Goal: Task Accomplishment & Management: Manage account settings

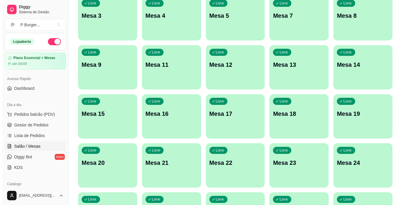
scroll to position [125, 0]
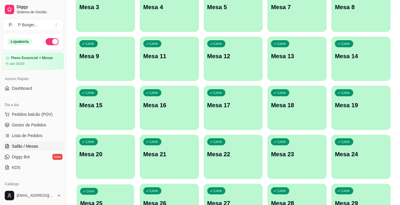
click at [120, 190] on div "Livre Mesa 25" at bounding box center [105, 203] width 57 height 36
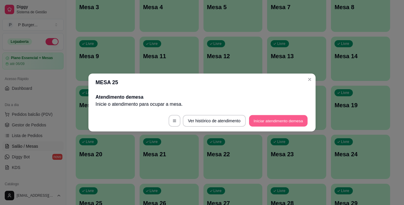
click at [263, 120] on button "Iniciar atendimento de mesa" at bounding box center [278, 121] width 59 height 12
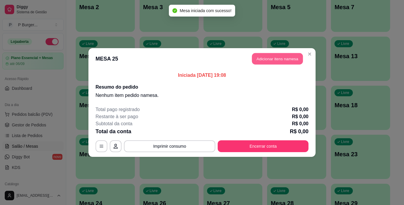
click at [269, 63] on button "Adicionar itens na mesa" at bounding box center [277, 59] width 51 height 12
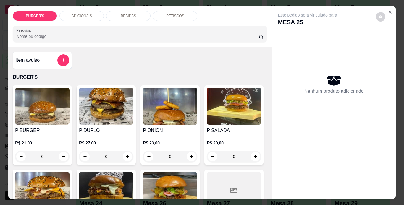
click at [44, 129] on h4 "P BURGER" at bounding box center [42, 130] width 54 height 7
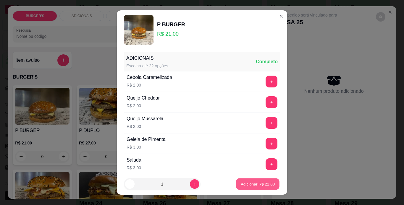
click at [252, 187] on p "Adicionar R$ 21,00" at bounding box center [258, 185] width 34 height 6
type input "1"
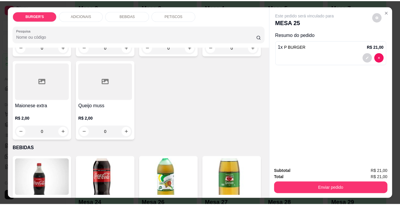
scroll to position [421, 0]
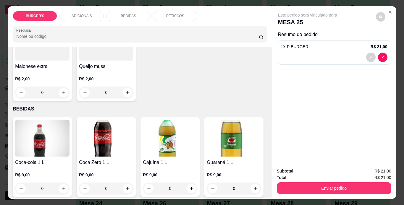
click at [133, 14] on div "R$ 3,00 0" at bounding box center [106, 0] width 54 height 28
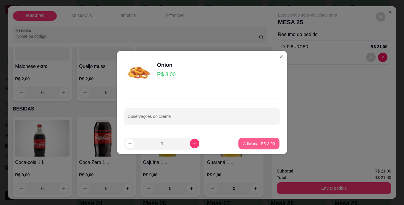
click at [247, 144] on p "Adicionar R$ 3,00" at bounding box center [259, 144] width 32 height 6
type input "1"
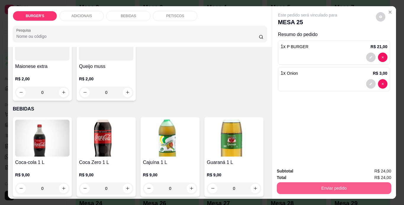
click at [318, 184] on button "Enviar pedido" at bounding box center [334, 188] width 114 height 12
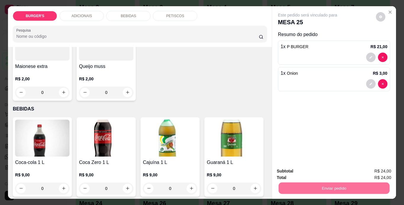
click at [370, 172] on button "Sim, quero registrar" at bounding box center [370, 171] width 43 height 11
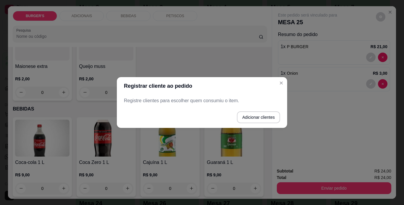
click at [227, 99] on p "Registre clientes para escolher quem consumiu o item." at bounding box center [202, 100] width 156 height 7
click at [251, 116] on button "Adicionar clientes" at bounding box center [258, 118] width 42 height 12
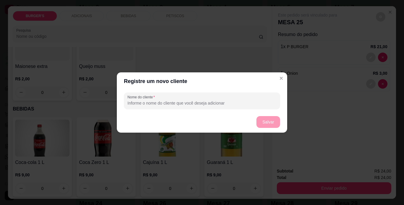
click at [212, 103] on input "Nome do cliente" at bounding box center [201, 103] width 149 height 6
type input "Kercia"
click at [272, 124] on button "Salvar" at bounding box center [268, 123] width 23 height 12
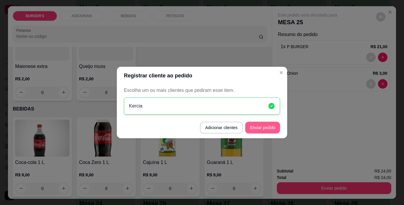
click at [265, 127] on button "Enviar pedido" at bounding box center [262, 128] width 35 height 12
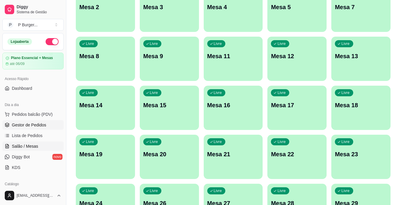
click at [33, 127] on span "Gestor de Pedidos" at bounding box center [29, 125] width 34 height 6
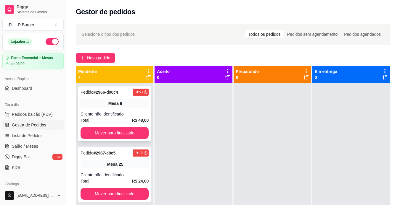
click at [106, 109] on div "Pedido # 2966-d90c4 18:53 Mesa 6 Cliente não identificado Total R$ 48,00 Mover …" at bounding box center [114, 113] width 73 height 55
click at [14, 149] on span "Salão / Mesas" at bounding box center [25, 146] width 26 height 6
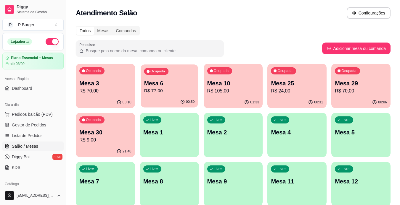
click at [159, 90] on p "R$ 77,00" at bounding box center [169, 91] width 51 height 7
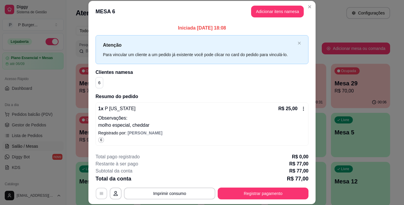
click at [99, 193] on icon "button" at bounding box center [101, 193] width 5 height 5
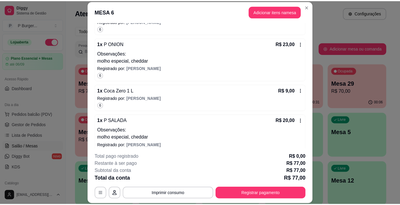
scroll to position [123, 0]
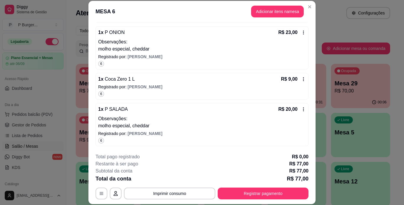
click at [303, 108] on icon at bounding box center [303, 109] width 1 height 4
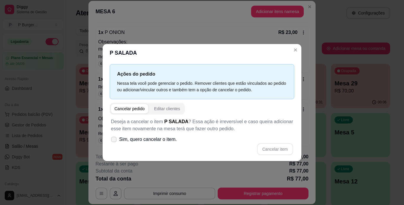
click at [140, 141] on span "Sim, quero cancelar o item." at bounding box center [148, 139] width 58 height 7
click at [114, 141] on input "Sim, quero cancelar o item." at bounding box center [113, 143] width 4 height 4
checkbox input "true"
click at [271, 148] on button "Cancelar item" at bounding box center [275, 149] width 36 height 12
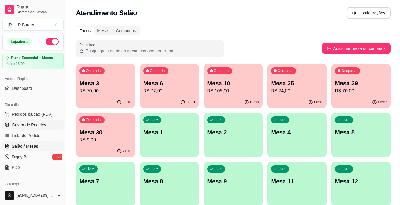
click at [28, 124] on span "Gestor de Pedidos" at bounding box center [29, 125] width 34 height 6
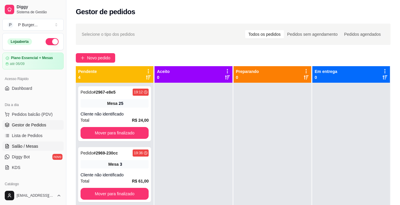
click at [33, 147] on span "Salão / Mesas" at bounding box center [25, 146] width 26 height 6
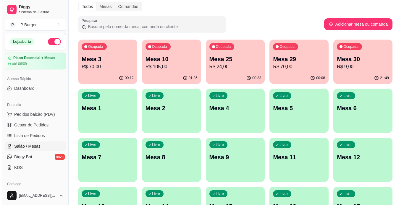
scroll to position [25, 0]
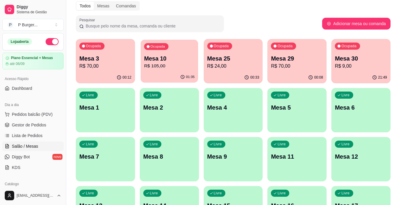
click at [182, 56] on p "Mesa 10" at bounding box center [169, 59] width 51 height 8
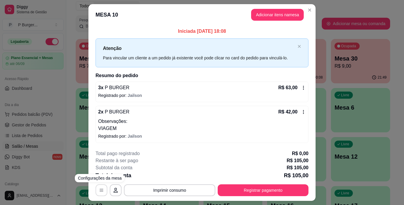
click at [100, 193] on icon "button" at bounding box center [101, 190] width 5 height 5
click at [303, 88] on icon at bounding box center [303, 88] width 1 height 4
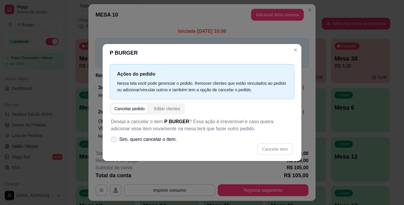
click at [121, 140] on span "Sim, quero cancelar o item." at bounding box center [148, 139] width 58 height 7
click at [114, 141] on input "Sim, quero cancelar o item." at bounding box center [113, 143] width 4 height 4
checkbox input "true"
click at [277, 147] on button "Cancelar item" at bounding box center [274, 150] width 35 height 12
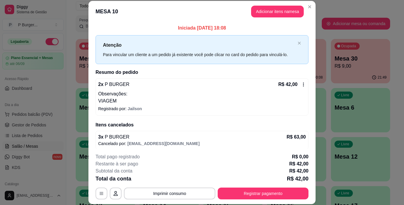
click at [301, 85] on icon at bounding box center [303, 84] width 5 height 5
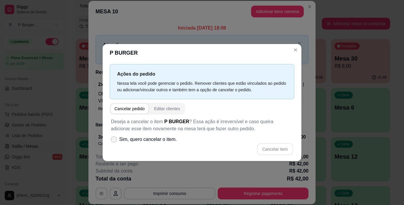
click at [135, 138] on span "Sim, quero cancelar o item." at bounding box center [148, 139] width 58 height 7
click at [114, 141] on input "Sim, quero cancelar o item." at bounding box center [113, 143] width 4 height 4
checkbox input "true"
click at [272, 149] on button "Cancelar item" at bounding box center [274, 150] width 35 height 12
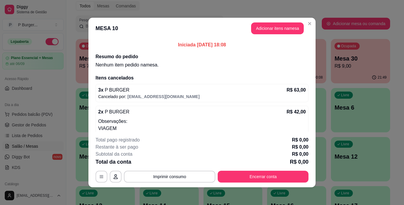
scroll to position [11, 0]
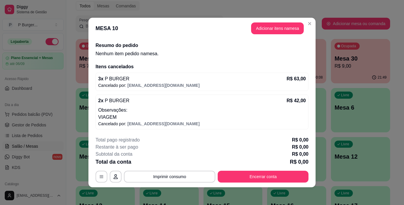
click at [279, 76] on div "3 x P BURGER R$ 63,00" at bounding box center [202, 78] width 208 height 7
click at [309, 19] on header "MESA 10 Adicionar itens na mesa" at bounding box center [201, 28] width 227 height 21
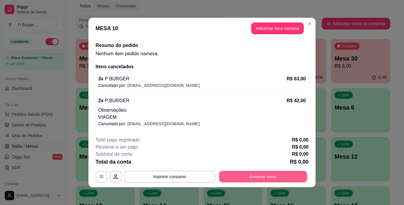
click at [274, 172] on button "Encerrar conta" at bounding box center [263, 177] width 88 height 12
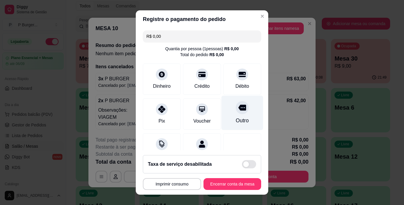
click at [238, 105] on icon at bounding box center [242, 108] width 8 height 6
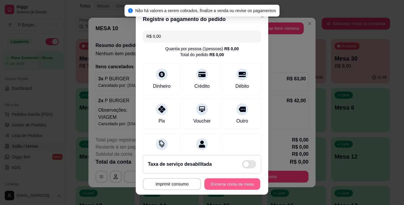
click at [205, 187] on button "Encerrar conta da mesa" at bounding box center [232, 185] width 56 height 12
click at [205, 187] on div "MESA 10 Tempo de permanência: 96 minutos Cod. Segurança: 3938 Qtd. de Pedidos: …" at bounding box center [202, 184] width 118 height 12
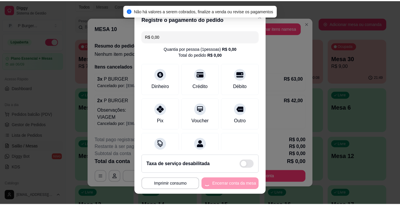
scroll to position [0, 0]
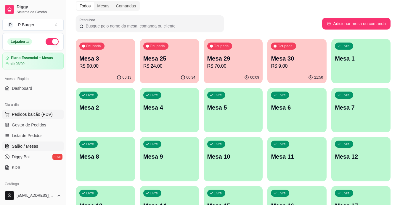
click at [26, 117] on span "Pedidos balcão (PDV)" at bounding box center [32, 114] width 41 height 6
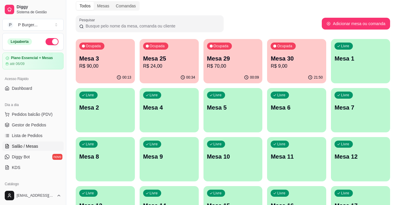
click at [30, 122] on img at bounding box center [42, 106] width 54 height 37
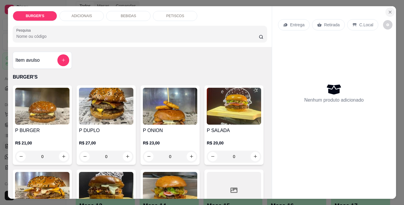
click at [390, 11] on icon "Close" at bounding box center [390, 12] width 5 height 5
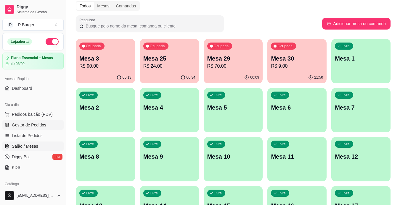
click at [43, 129] on link "Gestor de Pedidos" at bounding box center [32, 124] width 61 height 9
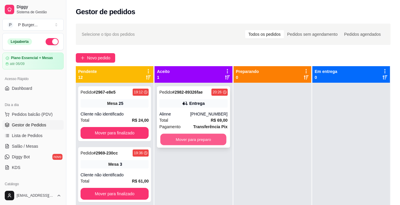
click at [176, 144] on button "Mover para preparo" at bounding box center [193, 140] width 66 height 12
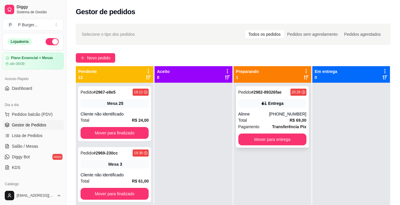
click at [276, 106] on div "Entrega" at bounding box center [275, 104] width 15 height 6
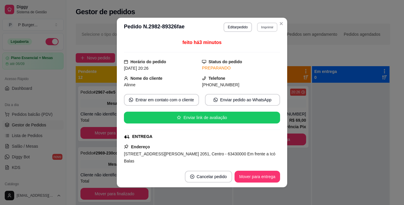
click at [261, 29] on button "Imprimir" at bounding box center [267, 26] width 20 height 9
click at [260, 47] on button "IMPRESSORA" at bounding box center [254, 47] width 41 height 9
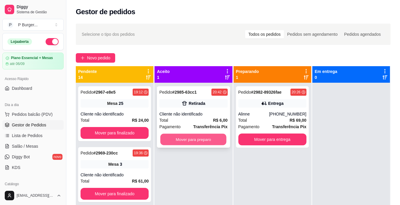
click at [211, 139] on button "Mover para preparo" at bounding box center [193, 140] width 66 height 12
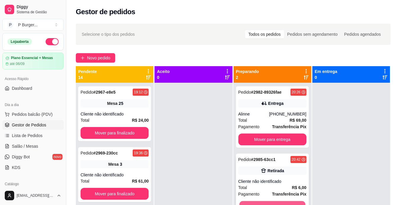
click at [287, 203] on button "Mover para retirada disponível" at bounding box center [272, 207] width 66 height 12
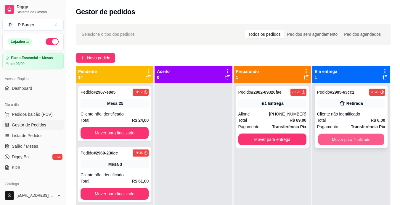
click at [334, 137] on button "Mover para finalizado" at bounding box center [351, 140] width 66 height 12
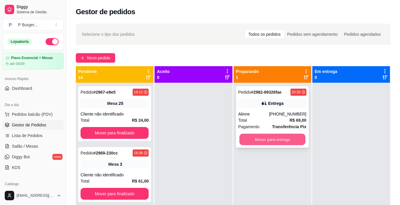
click at [293, 142] on button "Mover para entrega" at bounding box center [272, 140] width 66 height 12
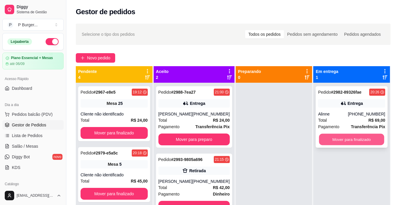
click at [363, 138] on button "Mover para finalizado" at bounding box center [351, 140] width 65 height 12
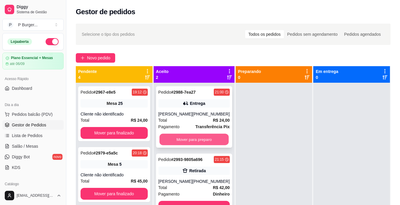
click at [205, 137] on button "Mover para preparo" at bounding box center [193, 140] width 69 height 12
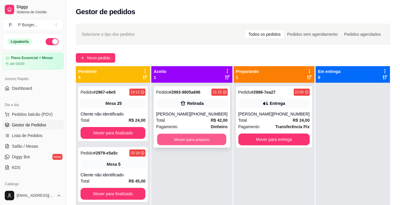
click at [198, 137] on button "Mover para preparo" at bounding box center [191, 140] width 69 height 12
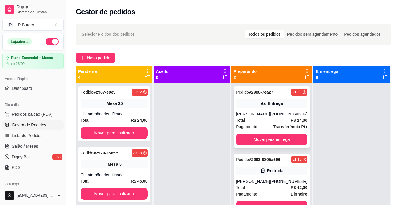
click at [267, 109] on div "Pedido # 2988-7ea27 21:00 Entrega [PERSON_NAME] [PHONE_NUMBER] Total R$ 24,00 P…" at bounding box center [271, 117] width 76 height 62
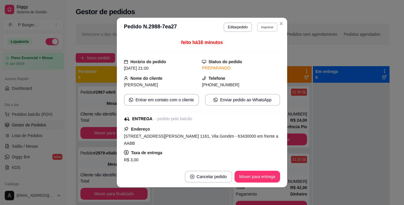
click at [266, 22] on button "Imprimir" at bounding box center [267, 26] width 20 height 9
click at [263, 46] on button "IMPRESSORA" at bounding box center [254, 47] width 41 height 9
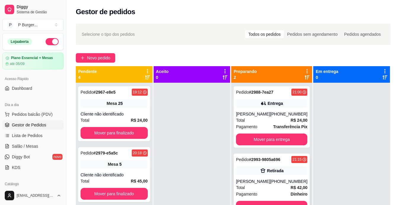
click at [265, 181] on div "[PERSON_NAME]" at bounding box center [253, 182] width 34 height 6
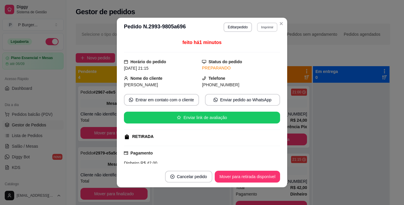
click at [262, 26] on button "Imprimir" at bounding box center [267, 26] width 20 height 9
click at [257, 47] on button "IMPRESSORA" at bounding box center [254, 47] width 41 height 9
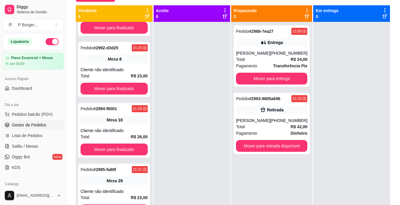
scroll to position [105, 0]
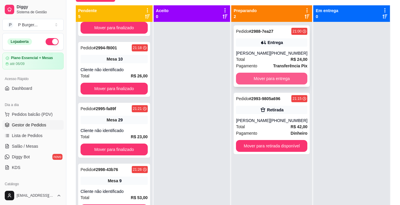
click at [255, 82] on button "Mover para entrega" at bounding box center [271, 79] width 71 height 12
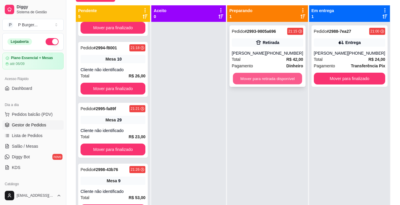
click at [270, 79] on button "Mover para retirada disponível" at bounding box center [266, 79] width 69 height 12
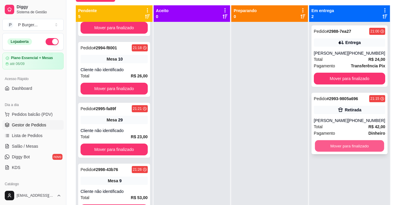
click at [336, 147] on button "Mover para finalizado" at bounding box center [348, 146] width 69 height 12
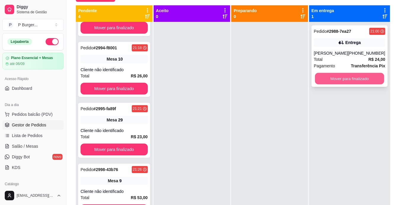
click at [358, 80] on button "Mover para finalizado" at bounding box center [348, 79] width 69 height 12
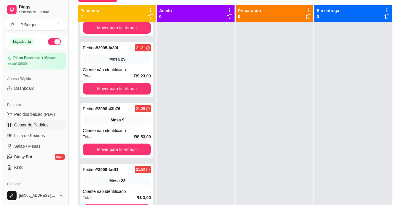
scroll to position [0, 0]
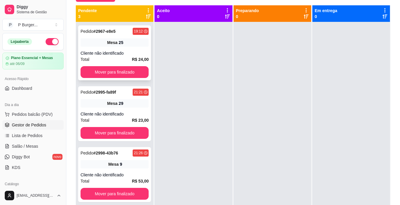
click at [133, 46] on div "Mesa 25" at bounding box center [114, 42] width 68 height 8
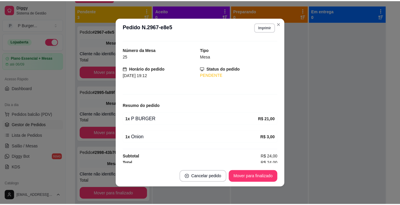
scroll to position [14, 0]
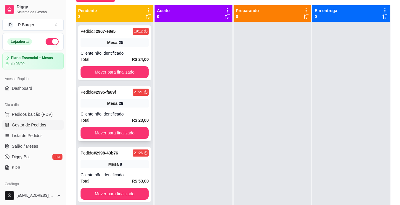
click at [110, 110] on div "Pedido # 2995-fa89f 21:21 Mesa 29 Cliente não identificado Total R$ 23,00 Mover…" at bounding box center [114, 113] width 73 height 55
click at [115, 108] on div "Pedido # 2995-fa89f 21:21 Mesa 29 Cliente não identificado Total R$ 23,00 Mover…" at bounding box center [114, 113] width 73 height 55
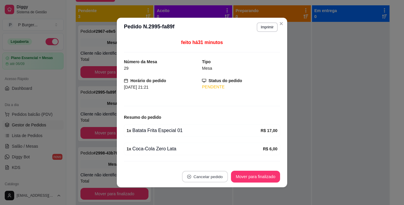
click at [212, 179] on button "Cancelar pedido" at bounding box center [205, 177] width 46 height 12
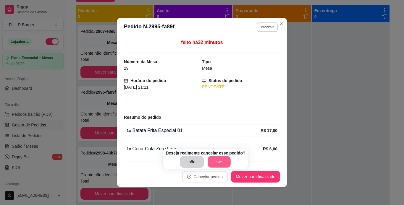
click at [211, 159] on button "Sim" at bounding box center [219, 162] width 23 height 12
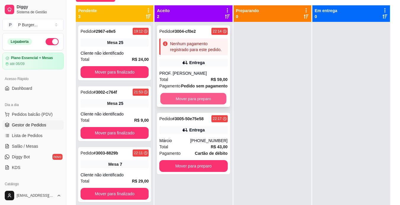
click at [208, 101] on button "Mover para preparo" at bounding box center [193, 99] width 66 height 12
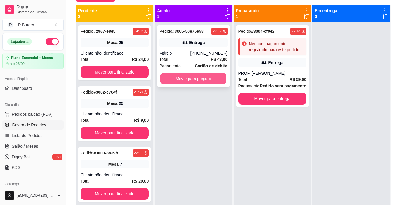
click at [206, 77] on button "Mover para preparo" at bounding box center [193, 79] width 66 height 12
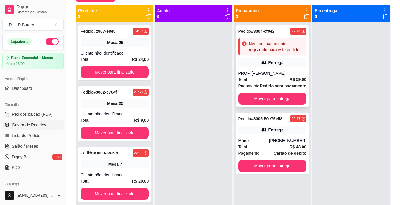
click at [266, 69] on div "Pedido # 3004-cf0e2 22:14 Nenhum pagamento registrado para este pedido. Entrega…" at bounding box center [272, 66] width 73 height 82
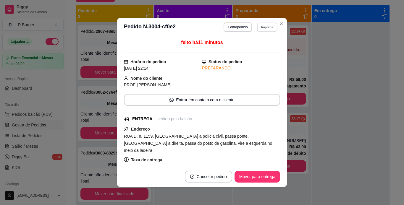
click at [266, 28] on button "Imprimir" at bounding box center [267, 26] width 20 height 9
click at [249, 49] on button "IMPRESSORA" at bounding box center [254, 47] width 41 height 9
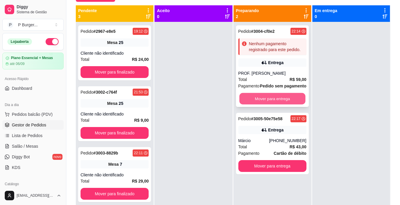
click at [262, 96] on button "Mover para entrega" at bounding box center [272, 99] width 66 height 12
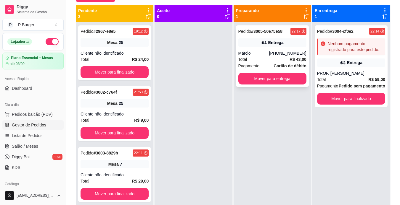
click at [261, 50] on div "Márcio" at bounding box center [253, 53] width 31 height 6
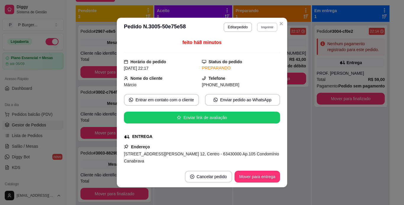
click at [266, 27] on button "Imprimir" at bounding box center [267, 26] width 20 height 9
click at [263, 45] on button "IMPRESSORA" at bounding box center [254, 47] width 41 height 9
click at [277, 28] on header "**********" at bounding box center [202, 27] width 170 height 19
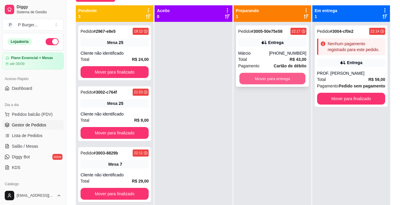
click at [271, 75] on button "Mover para entrega" at bounding box center [272, 79] width 66 height 12
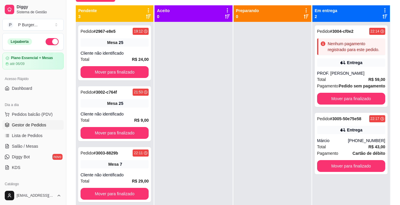
click at [46, 42] on button "button" at bounding box center [52, 41] width 13 height 7
click at [330, 105] on div "Pedido # 3004-cf0e2 22:14 Nenhum pagamento registrado para este pedido. Entrega…" at bounding box center [350, 66] width 73 height 82
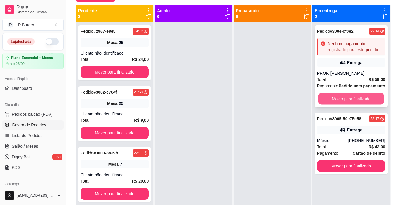
click at [328, 100] on button "Mover para finalizado" at bounding box center [351, 99] width 66 height 12
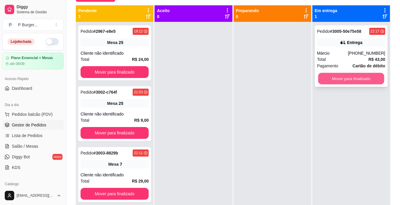
click at [333, 77] on button "Mover para finalizado" at bounding box center [351, 79] width 66 height 12
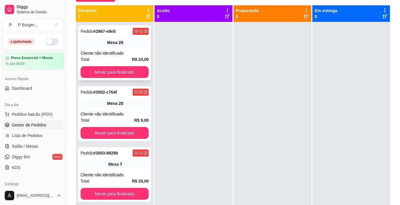
click at [124, 45] on div "Mesa 25" at bounding box center [114, 42] width 68 height 8
